Goal: Task Accomplishment & Management: Manage account settings

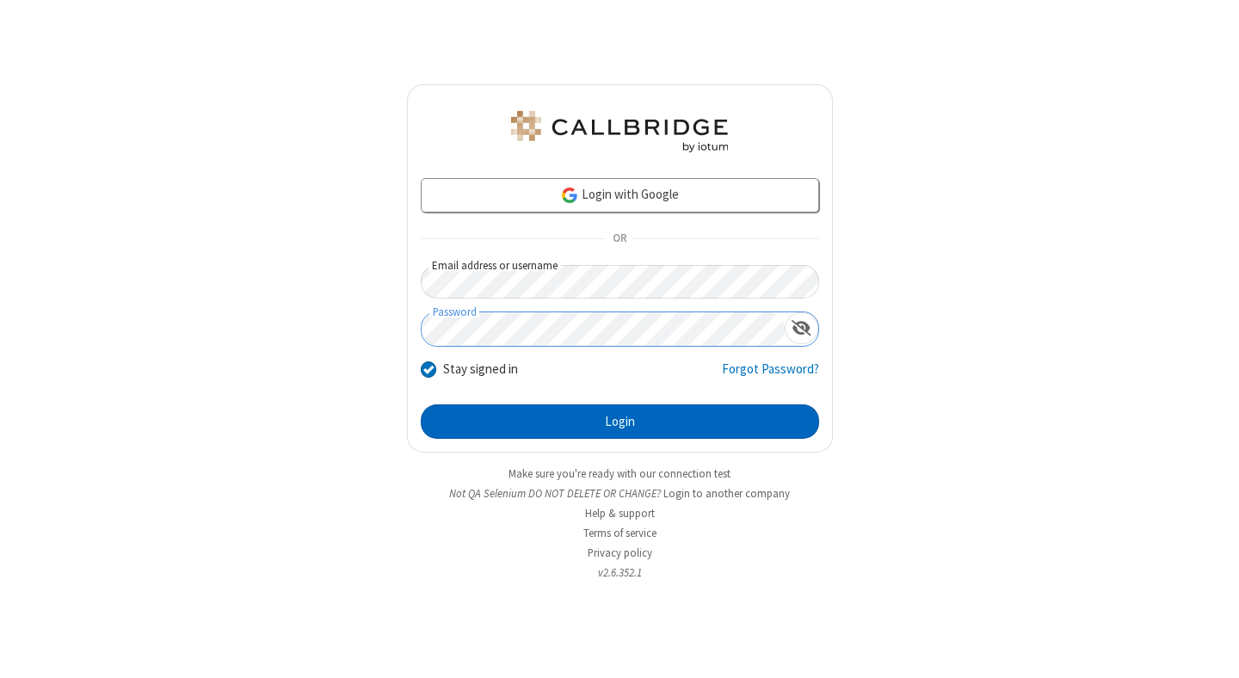
click at [619, 422] on button "Login" at bounding box center [620, 421] width 398 height 34
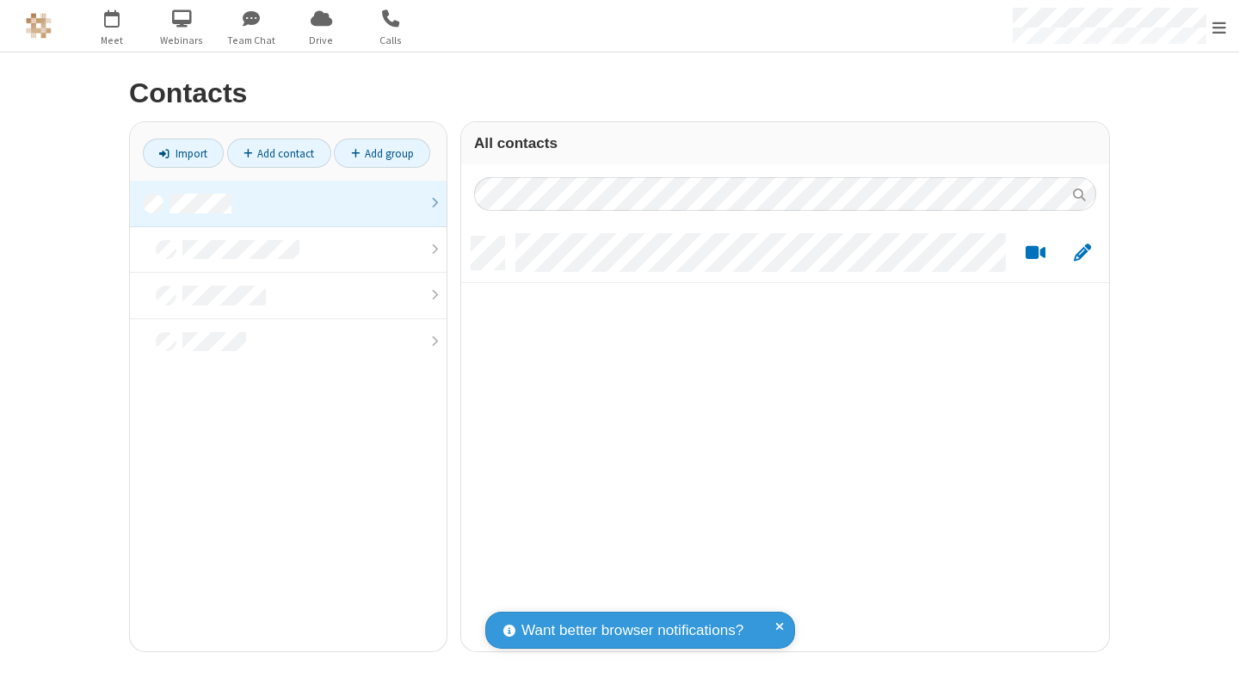
scroll to position [415, 635]
click at [288, 203] on link at bounding box center [288, 204] width 317 height 46
click at [279, 153] on link "Add contact" at bounding box center [279, 153] width 104 height 29
